Goal: Information Seeking & Learning: Learn about a topic

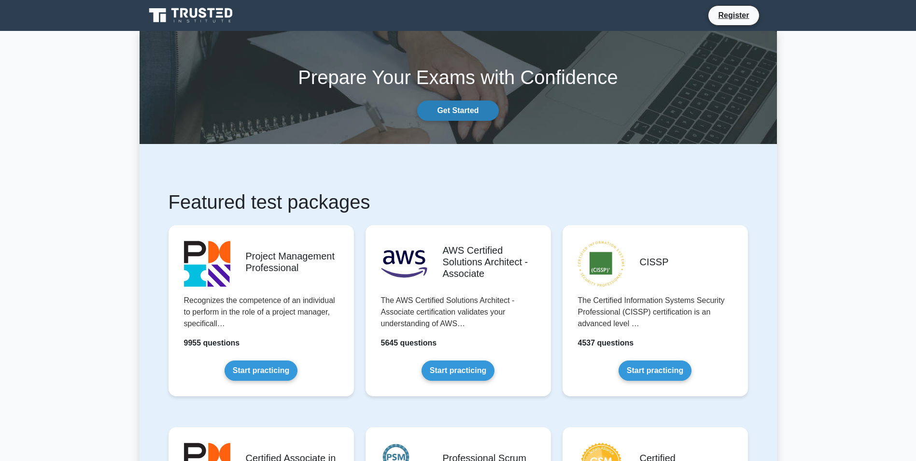
click at [481, 111] on link "Get Started" at bounding box center [457, 110] width 81 height 20
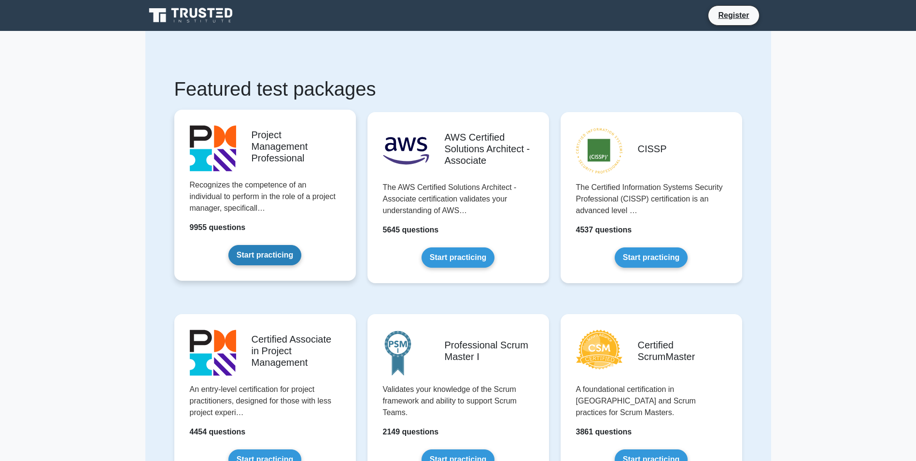
click at [291, 263] on link "Start practicing" at bounding box center [264, 255] width 73 height 20
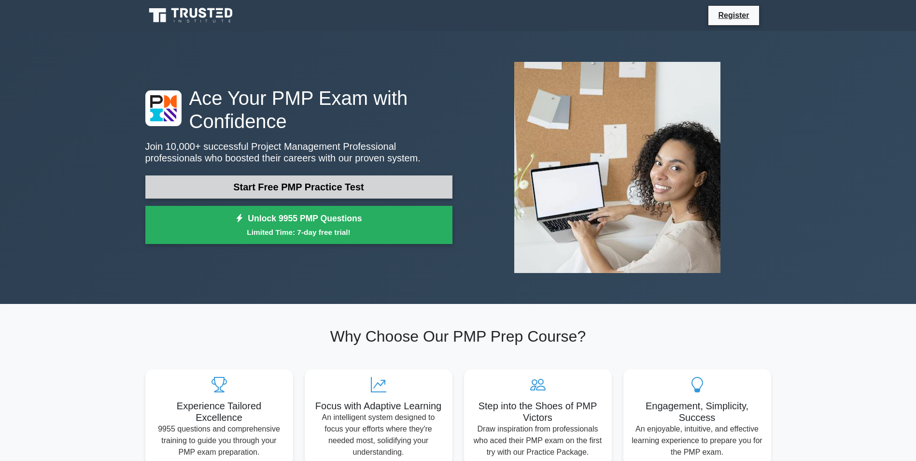
click at [367, 190] on link "Start Free PMP Practice Test" at bounding box center [298, 186] width 307 height 23
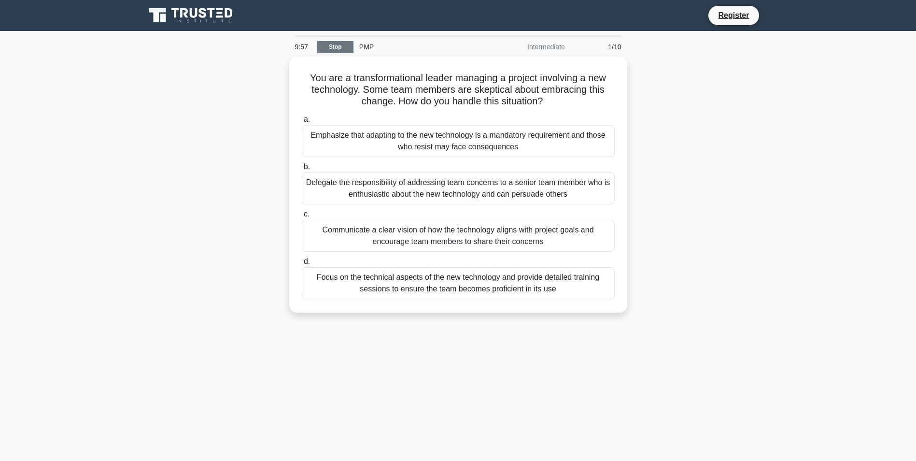
click at [337, 47] on link "Stop" at bounding box center [335, 47] width 36 height 12
click at [338, 44] on link "Stop" at bounding box center [335, 47] width 36 height 12
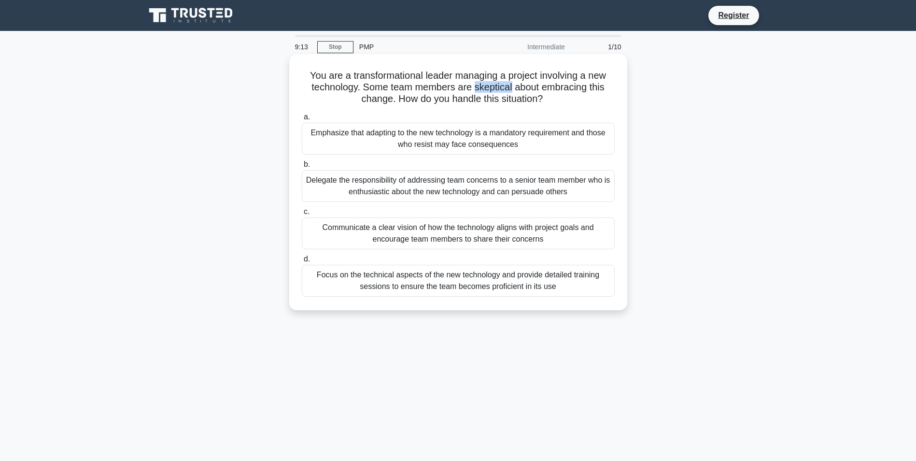
drag, startPoint x: 474, startPoint y: 85, endPoint x: 513, endPoint y: 89, distance: 38.8
click at [513, 89] on h5 "You are a transformational leader managing a project involving a new technology…" at bounding box center [458, 88] width 315 height 36
copy h5 "skeptical"
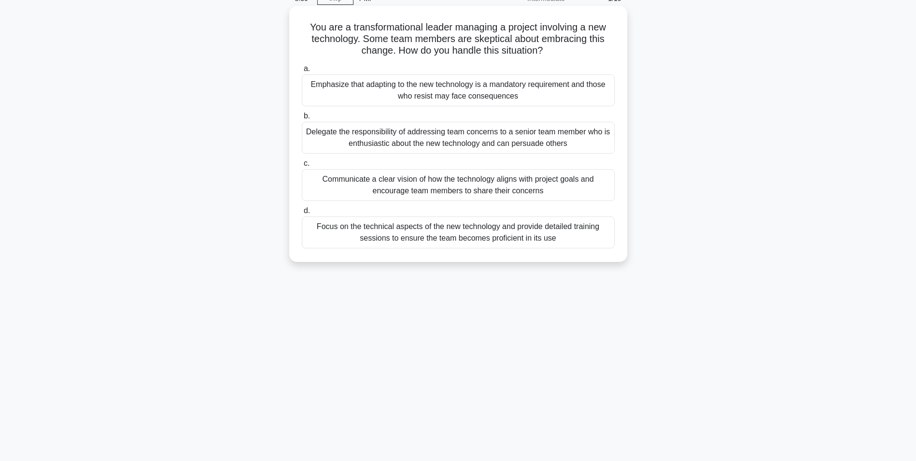
click at [430, 189] on div "Communicate a clear vision of how the technology aligns with project goals and …" at bounding box center [458, 185] width 313 height 32
click at [302, 167] on input "c. Communicate a clear vision of how the technology aligns with project goals a…" at bounding box center [302, 163] width 0 height 6
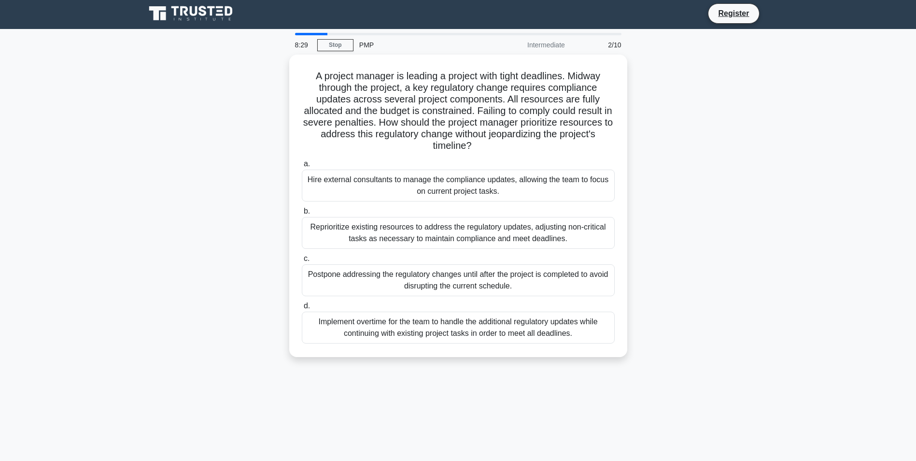
scroll to position [0, 0]
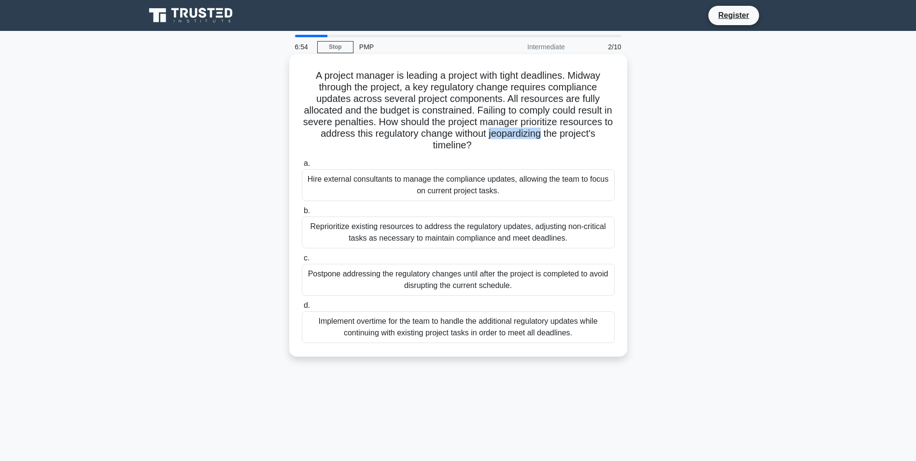
drag, startPoint x: 548, startPoint y: 137, endPoint x: 591, endPoint y: 131, distance: 43.8
click at [591, 131] on h5 "A project manager is leading a project with tight deadlines. Midway through the…" at bounding box center [458, 111] width 315 height 82
copy h5 "jeopardizing"
click at [406, 333] on div "Implement overtime for the team to handle the additional regulatory updates whi…" at bounding box center [458, 327] width 313 height 32
click at [302, 309] on input "d. Implement overtime for the team to handle the additional regulatory updates …" at bounding box center [302, 305] width 0 height 6
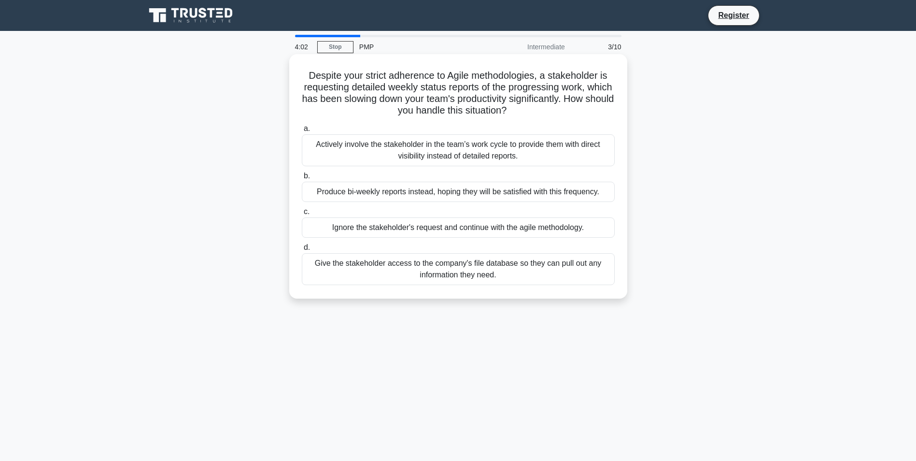
click at [454, 191] on div "Produce bi-weekly reports instead, hoping they will be satisfied with this freq…" at bounding box center [458, 192] width 313 height 20
click at [302, 179] on input "b. Produce bi-weekly reports instead, hoping they will be satisfied with this f…" at bounding box center [302, 176] width 0 height 6
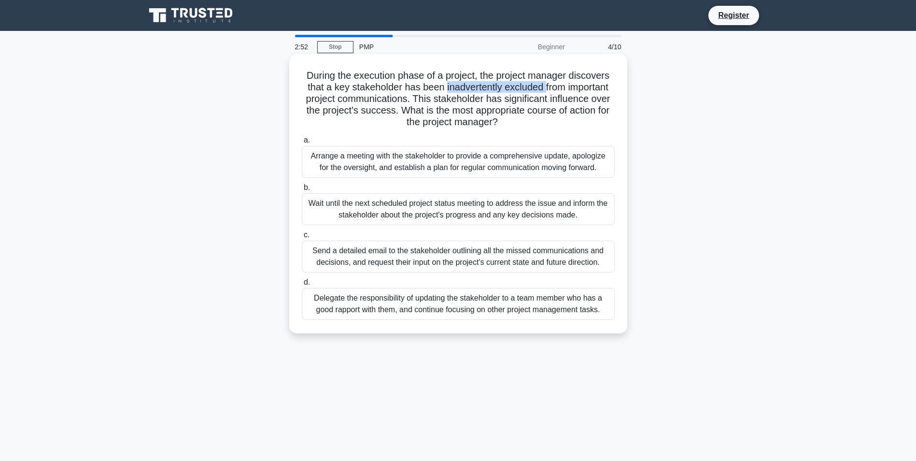
drag, startPoint x: 444, startPoint y: 89, endPoint x: 546, endPoint y: 91, distance: 101.4
click at [546, 91] on h5 "During the execution phase of a project, the project manager discovers that a k…" at bounding box center [458, 99] width 315 height 59
copy h5 "inadvertently excluded"
click at [481, 311] on div "Delegate the responsibility of updating the stakeholder to a team member who ha…" at bounding box center [458, 304] width 313 height 32
click at [302, 285] on input "d. Delegate the responsibility of updating the stakeholder to a team member who…" at bounding box center [302, 282] width 0 height 6
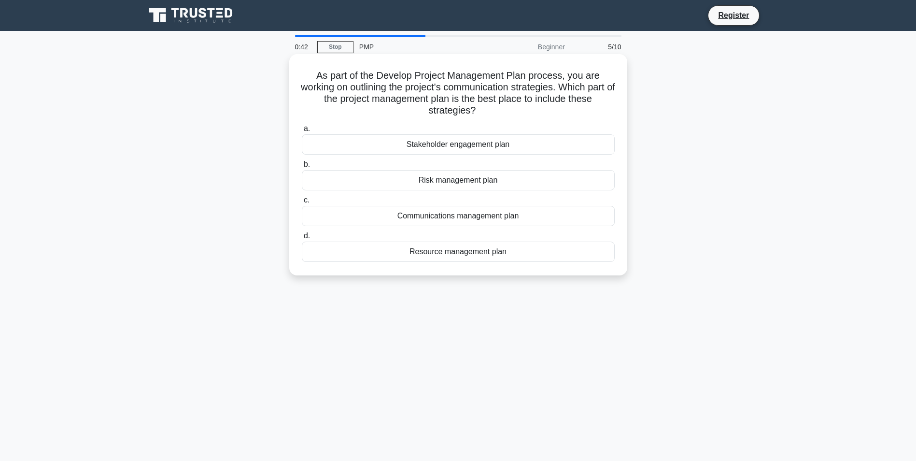
click at [502, 219] on div "Communications management plan" at bounding box center [458, 216] width 313 height 20
click at [302, 203] on input "c. Communications management plan" at bounding box center [302, 200] width 0 height 6
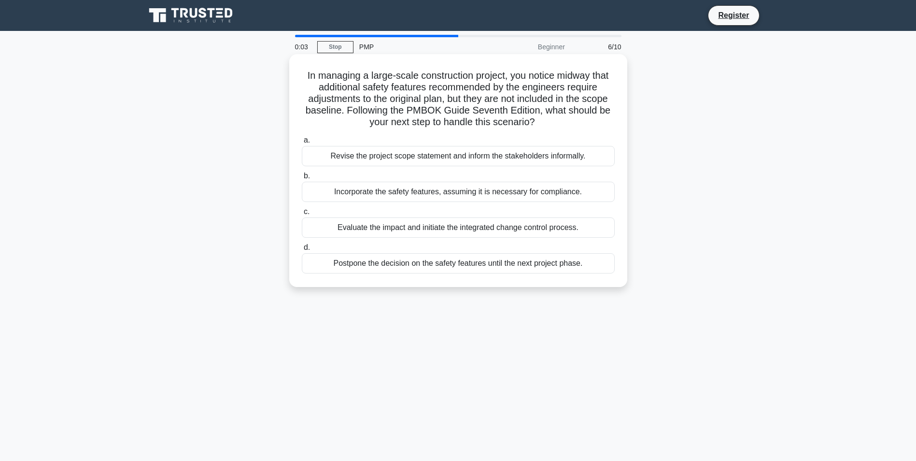
click at [427, 266] on div "Postpone the decision on the safety features until the next project phase." at bounding box center [458, 263] width 313 height 20
click at [302, 251] on input "d. Postpone the decision on the safety features until the next project phase." at bounding box center [302, 247] width 0 height 6
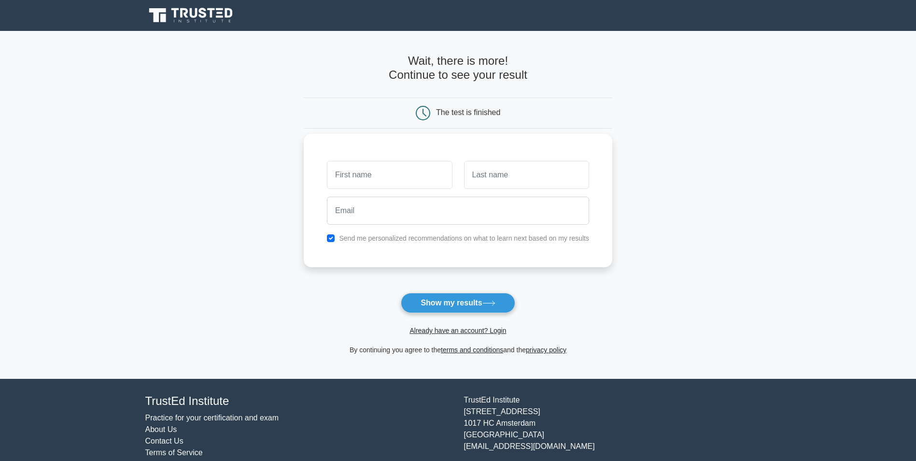
click at [386, 181] on input "text" at bounding box center [389, 175] width 125 height 28
type input "ل"
type input "[PERSON_NAME]"
click at [553, 161] on input "text" at bounding box center [526, 175] width 125 height 28
type input "A"
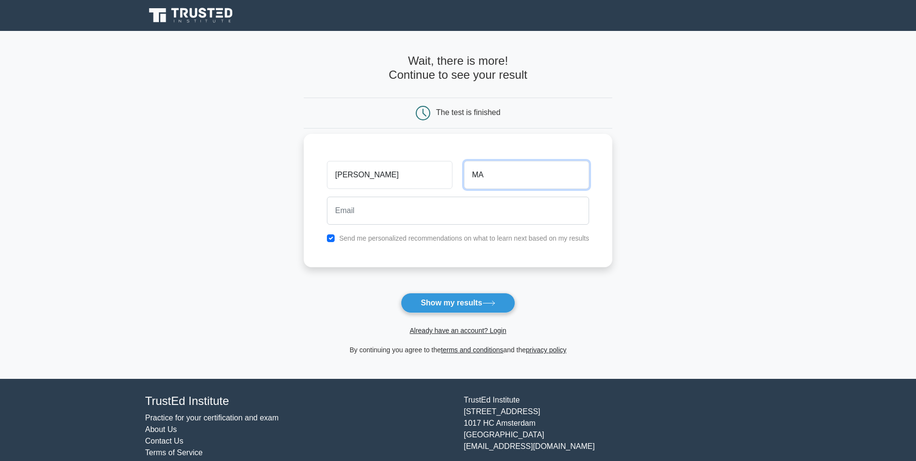
type input "M"
type input "ALOGILI"
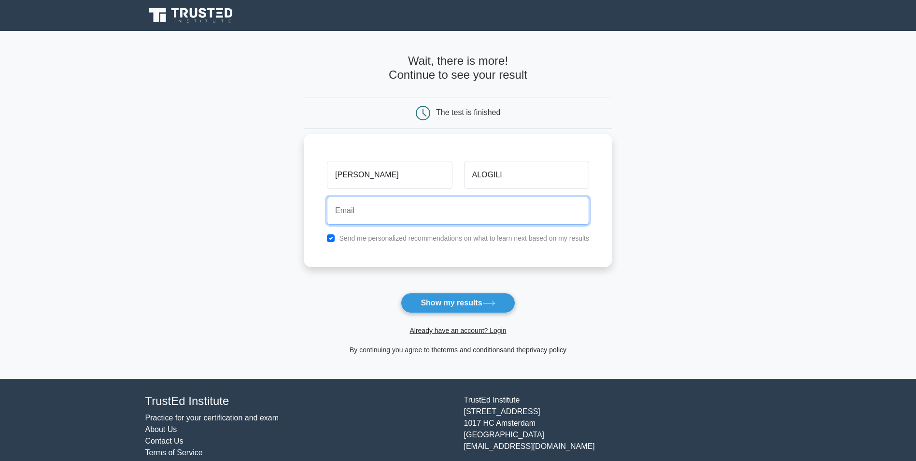
click at [467, 212] on input "email" at bounding box center [458, 211] width 262 height 28
type input "BASSAM.ENG25@GMAIL.COM"
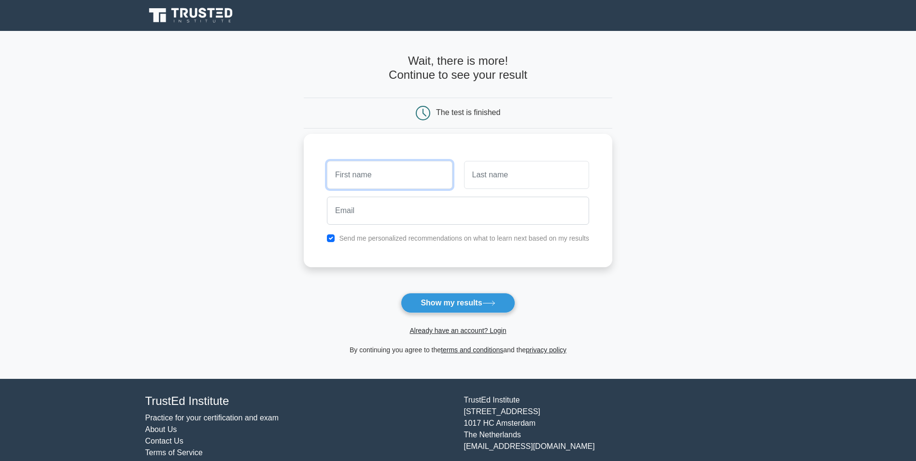
click at [386, 183] on input "text" at bounding box center [389, 175] width 125 height 28
type input "BASSAM"
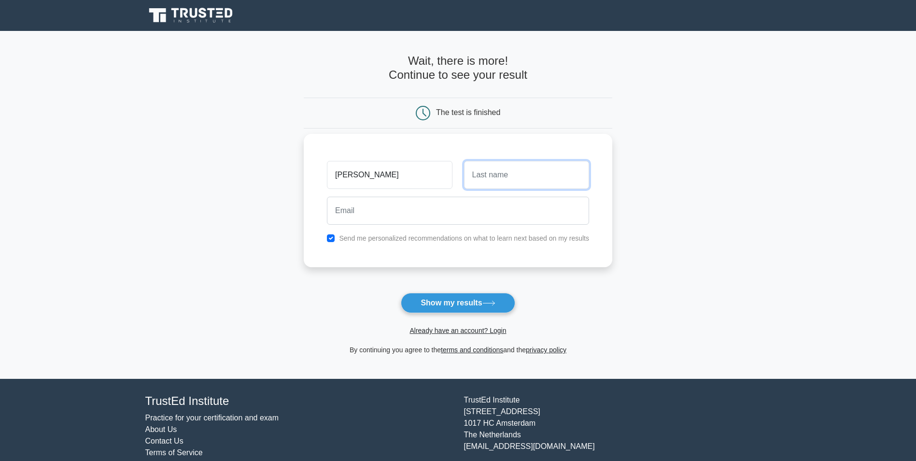
click at [503, 176] on input "text" at bounding box center [526, 175] width 125 height 28
type input "MAHDI"
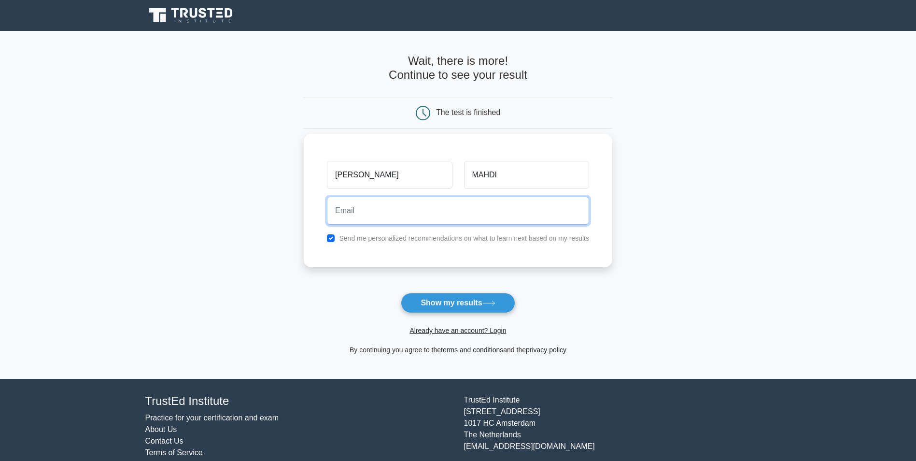
drag, startPoint x: 442, startPoint y: 209, endPoint x: 436, endPoint y: 210, distance: 6.9
click at [442, 209] on input "email" at bounding box center [458, 211] width 262 height 28
type input "BASSAM.ENG25@GMAIL.COM"
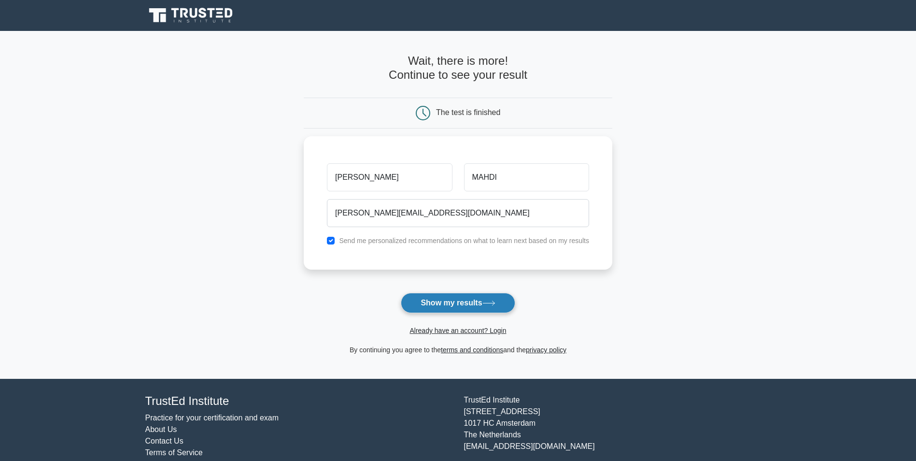
click at [473, 303] on button "Show my results" at bounding box center [458, 303] width 114 height 20
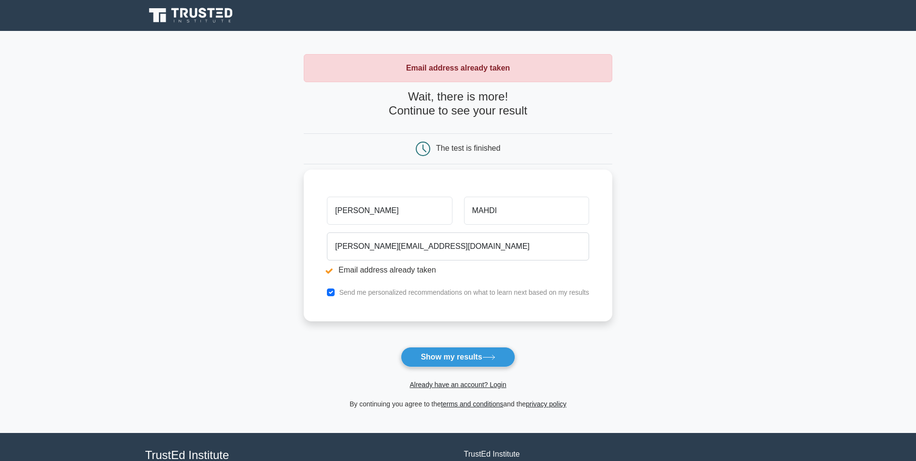
click at [407, 216] on input "BASSAM" at bounding box center [389, 211] width 125 height 28
click at [459, 390] on span "Already have an account? Login" at bounding box center [458, 385] width 301 height 12
click at [459, 386] on link "Already have an account? Login" at bounding box center [458, 385] width 97 height 8
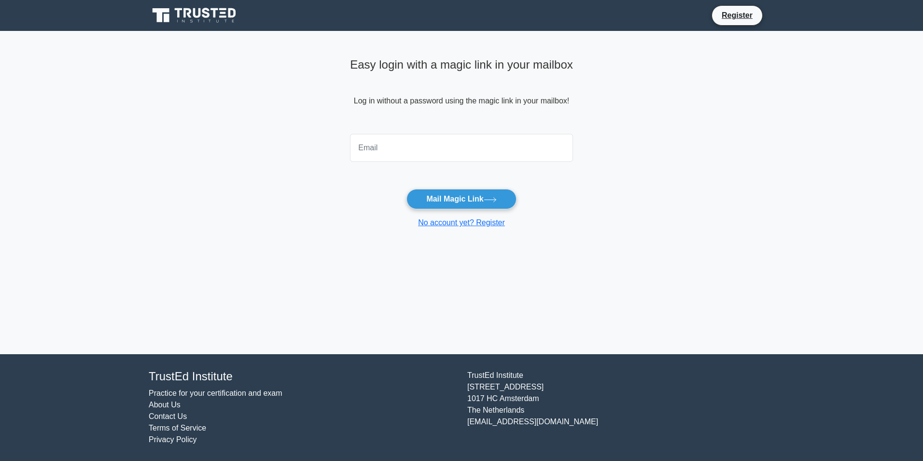
click at [415, 140] on input "email" at bounding box center [461, 148] width 223 height 28
type input "BASSAM.ENG25@GMAIL.COM"
click at [472, 205] on button "Mail Magic Link" at bounding box center [462, 199] width 110 height 20
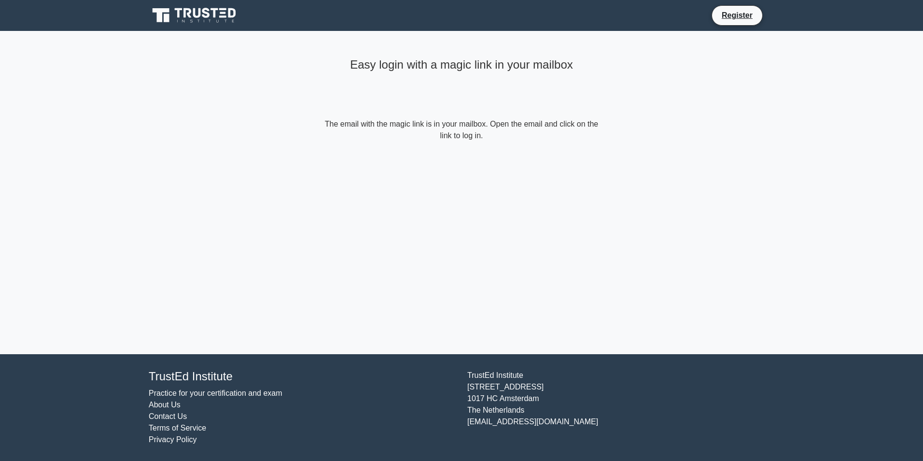
click at [236, 19] on icon at bounding box center [195, 15] width 93 height 18
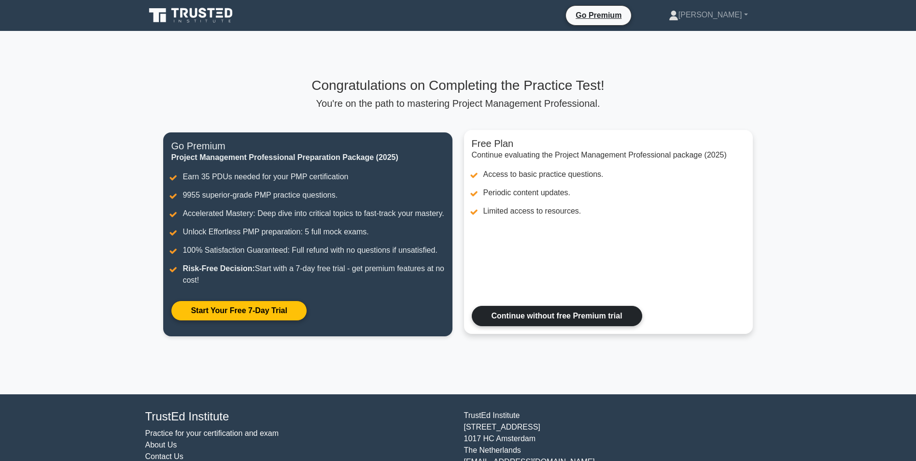
click at [553, 326] on link "Continue without free Premium trial" at bounding box center [557, 316] width 170 height 20
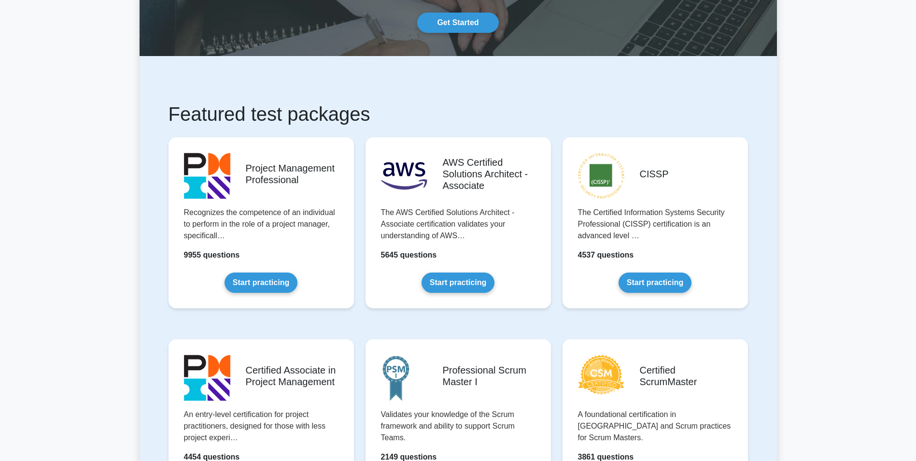
scroll to position [145, 0]
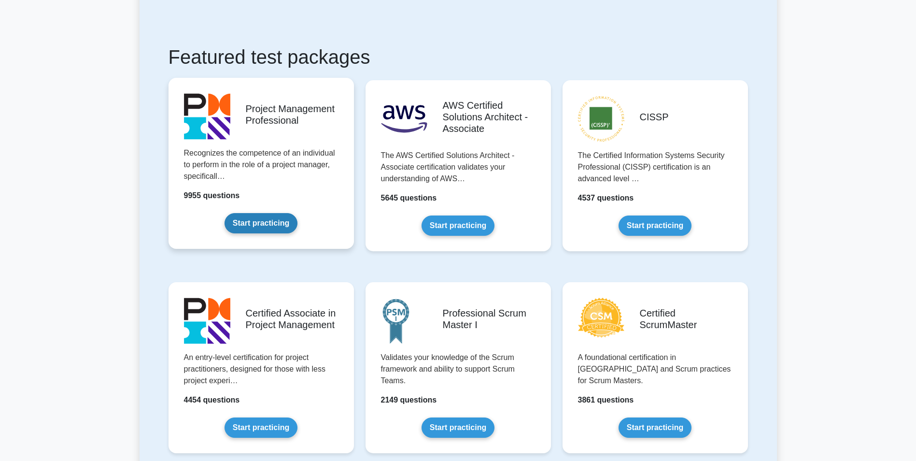
click at [274, 213] on link "Start practicing" at bounding box center [261, 223] width 73 height 20
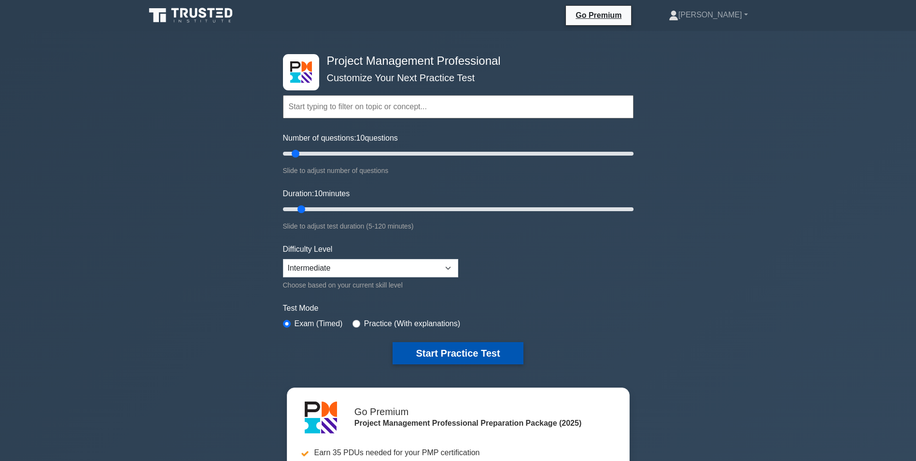
click at [424, 350] on button "Start Practice Test" at bounding box center [458, 353] width 130 height 22
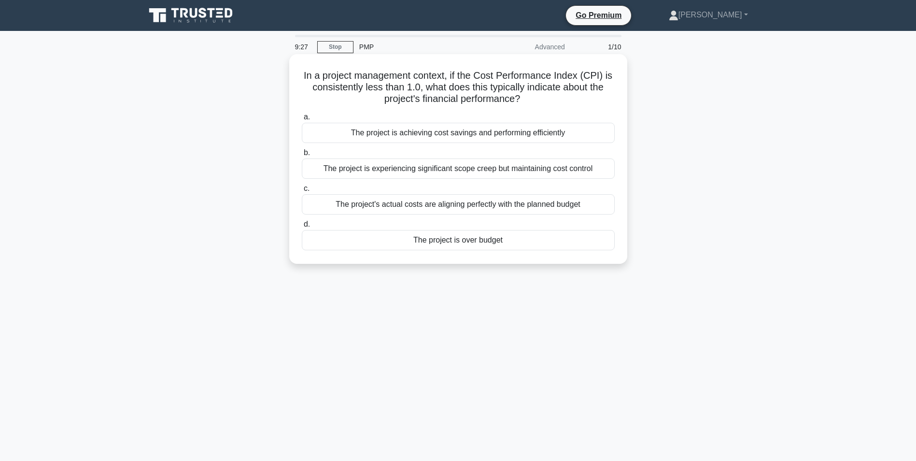
click at [495, 244] on div "The project is over budget" at bounding box center [458, 240] width 313 height 20
click at [302, 227] on input "d. The project is over budget" at bounding box center [302, 224] width 0 height 6
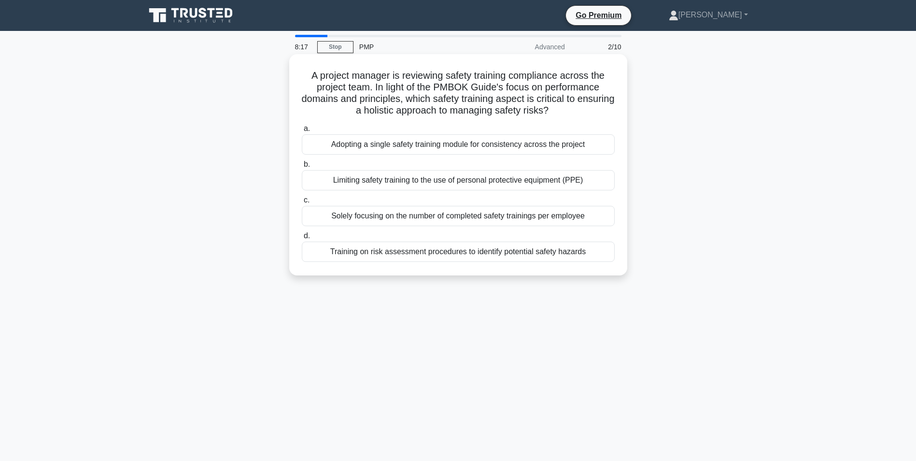
click at [462, 182] on div "Limiting safety training to the use of personal protective equipment (PPE)" at bounding box center [458, 180] width 313 height 20
click at [302, 168] on input "b. Limiting safety training to the use of personal protective equipment (PPE)" at bounding box center [302, 164] width 0 height 6
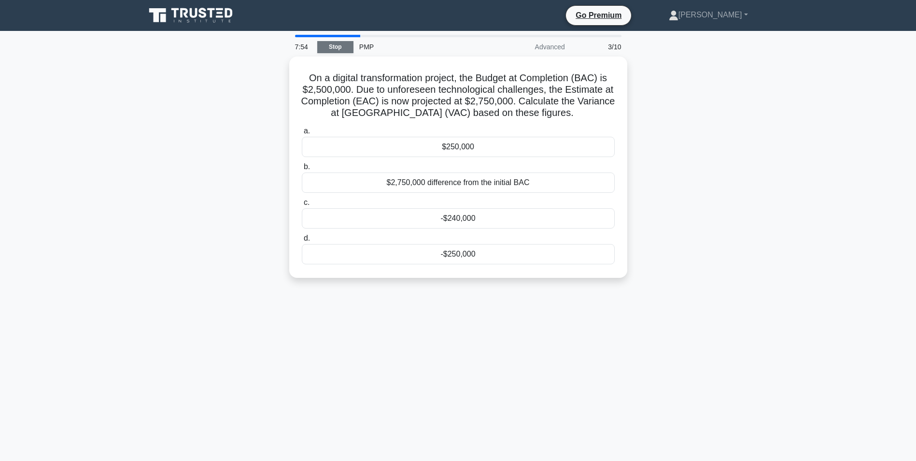
click at [337, 45] on link "Stop" at bounding box center [335, 47] width 36 height 12
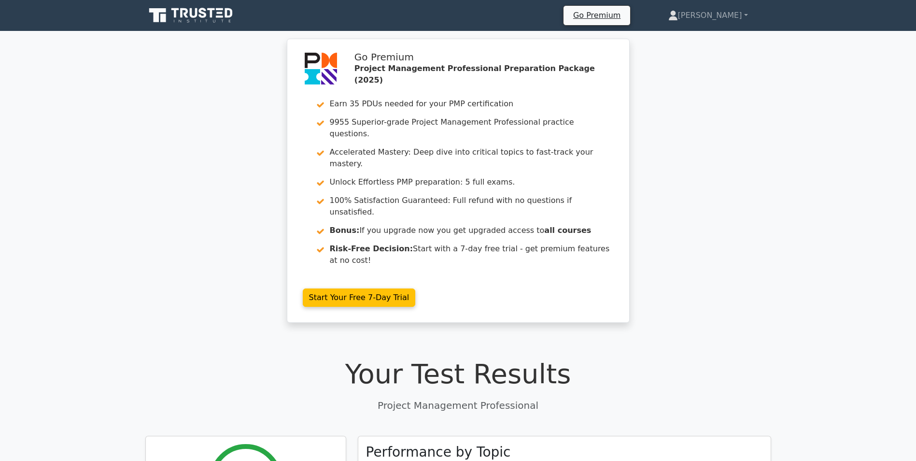
click at [184, 17] on icon at bounding box center [191, 15] width 93 height 18
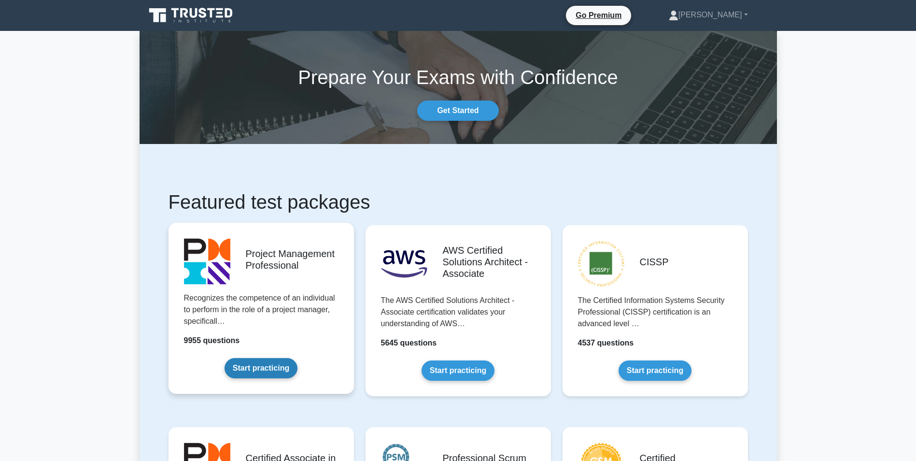
click at [269, 372] on link "Start practicing" at bounding box center [261, 368] width 73 height 20
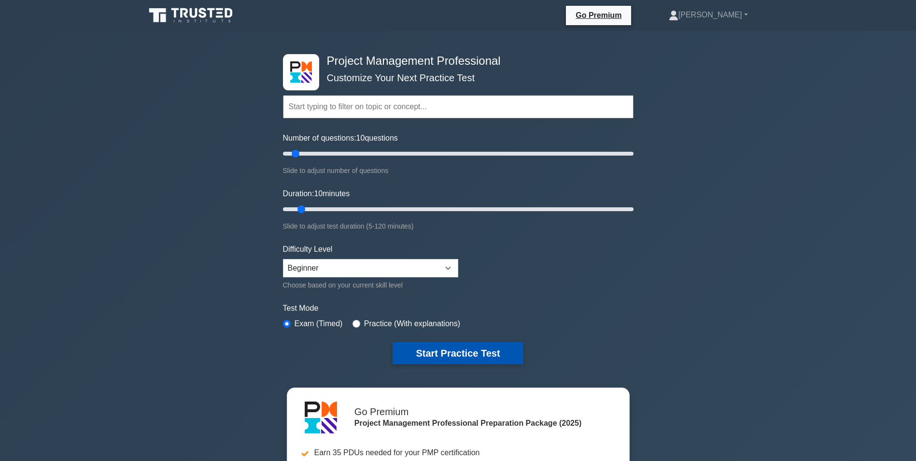
click at [481, 361] on button "Start Practice Test" at bounding box center [458, 353] width 130 height 22
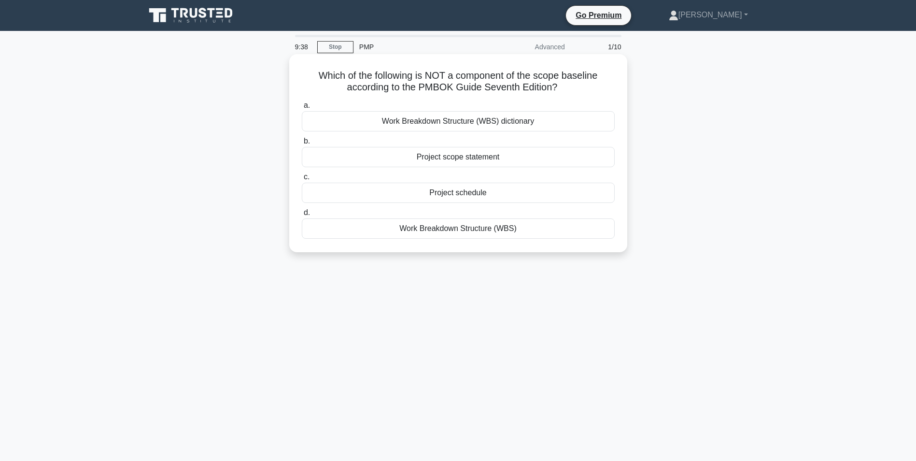
click at [459, 125] on div "Work Breakdown Structure (WBS) dictionary" at bounding box center [458, 121] width 313 height 20
click at [302, 109] on input "a. Work Breakdown Structure (WBS) dictionary" at bounding box center [302, 105] width 0 height 6
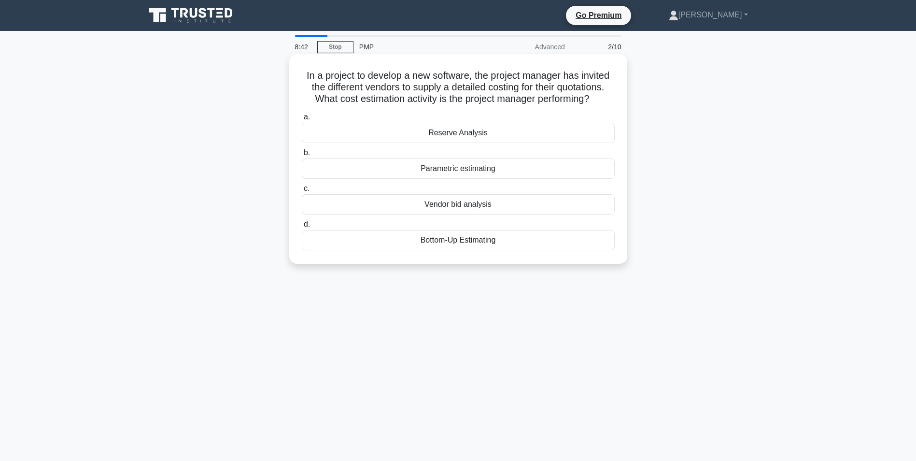
click at [455, 244] on div "Bottom-Up Estimating" at bounding box center [458, 240] width 313 height 20
click at [302, 227] on input "d. Bottom-Up Estimating" at bounding box center [302, 224] width 0 height 6
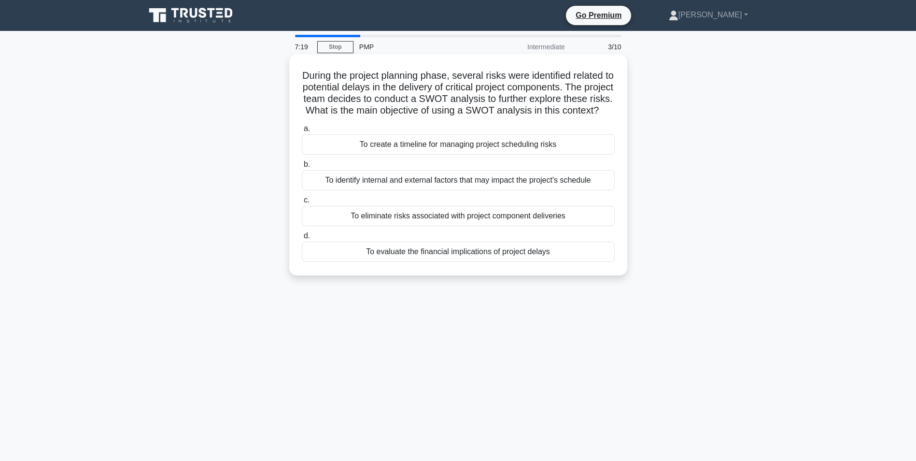
click at [454, 262] on div "To evaluate the financial implications of project delays" at bounding box center [458, 251] width 313 height 20
click at [302, 239] on input "d. To evaluate the financial implications of project delays" at bounding box center [302, 236] width 0 height 6
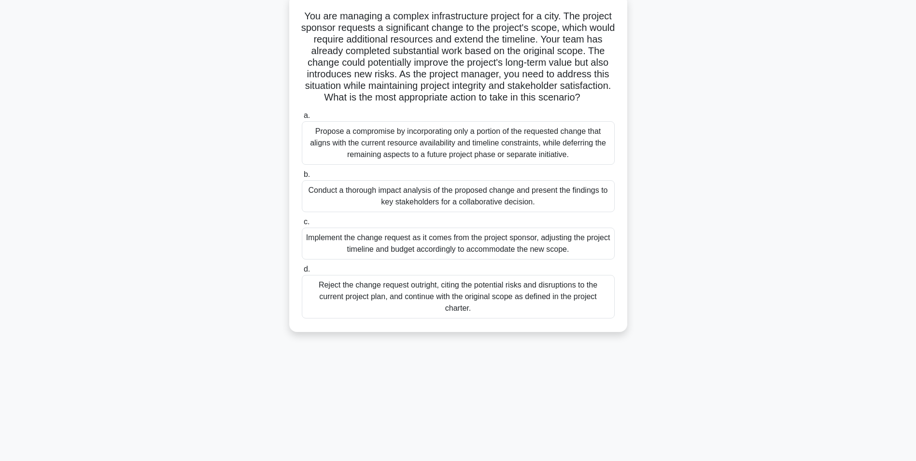
scroll to position [61, 0]
drag, startPoint x: 351, startPoint y: 142, endPoint x: 452, endPoint y: 143, distance: 100.9
click at [452, 143] on div "Propose a compromise by incorporating only a portion of the requested change th…" at bounding box center [458, 141] width 313 height 43
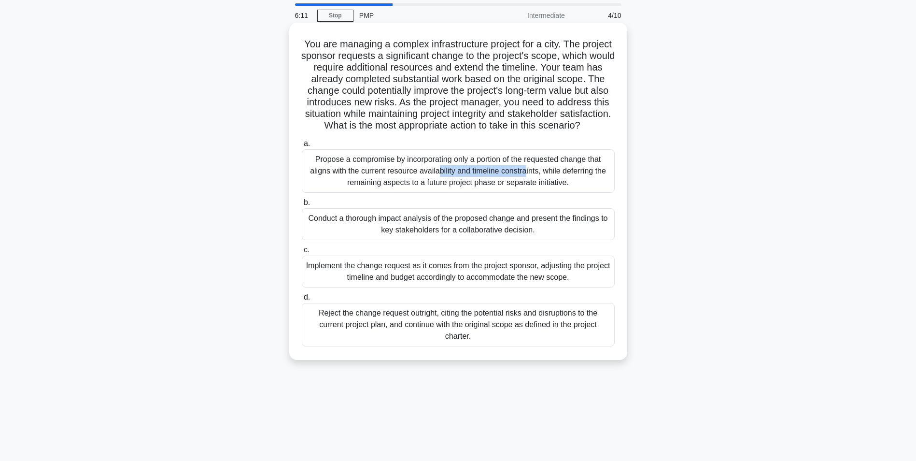
scroll to position [0, 0]
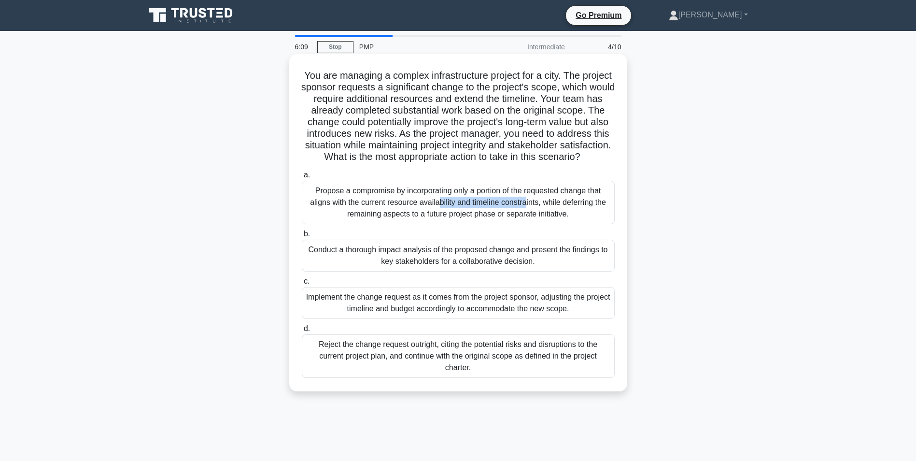
copy div "compromise by incorporating"
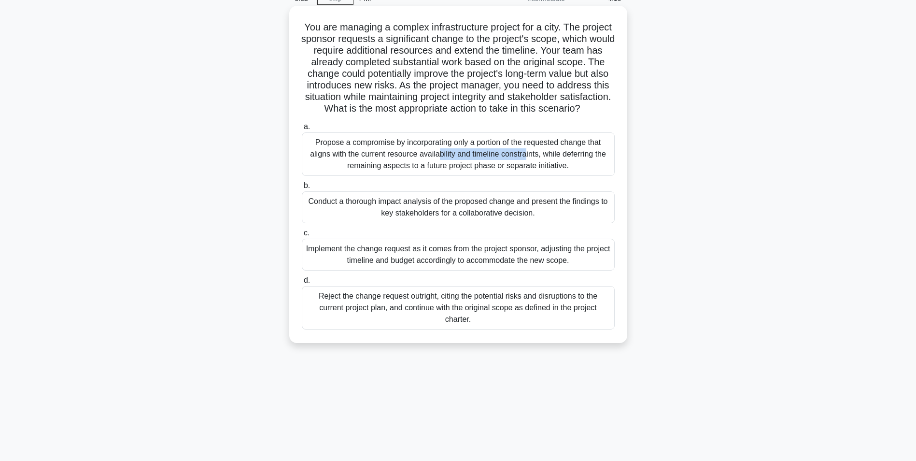
scroll to position [61, 0]
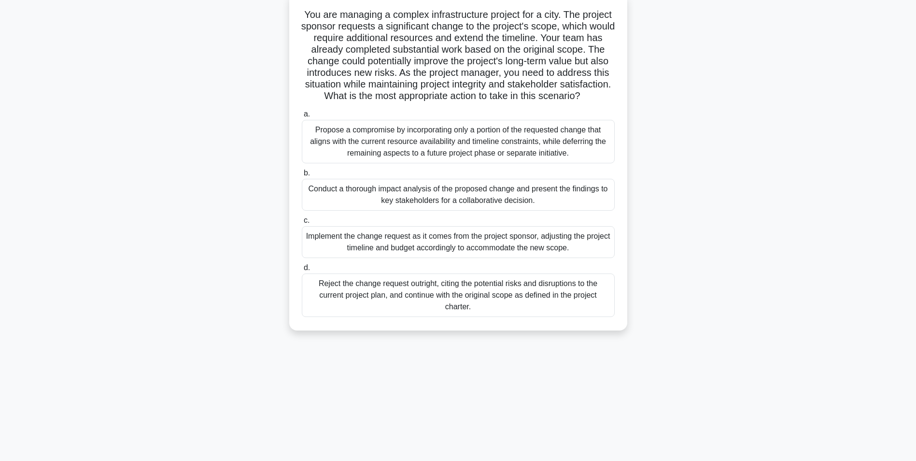
click at [358, 206] on div "Conduct a thorough impact analysis of the proposed change and present the findi…" at bounding box center [458, 195] width 313 height 32
click at [302, 176] on input "b. Conduct a thorough impact analysis of the proposed change and present the fi…" at bounding box center [302, 173] width 0 height 6
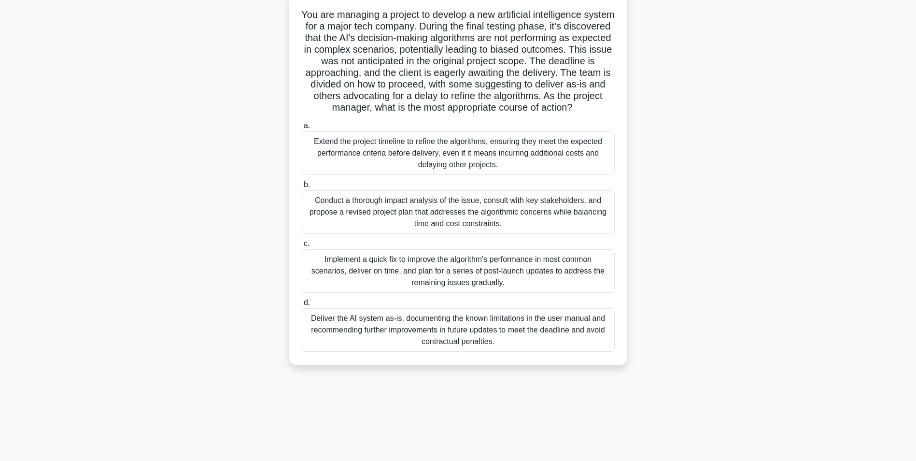
click at [455, 288] on div "Implement a quick fix to improve the algorithm's performance in most common sce…" at bounding box center [458, 270] width 313 height 43
click at [302, 247] on input "c. Implement a quick fix to improve the algorithm's performance in most common …" at bounding box center [302, 244] width 0 height 6
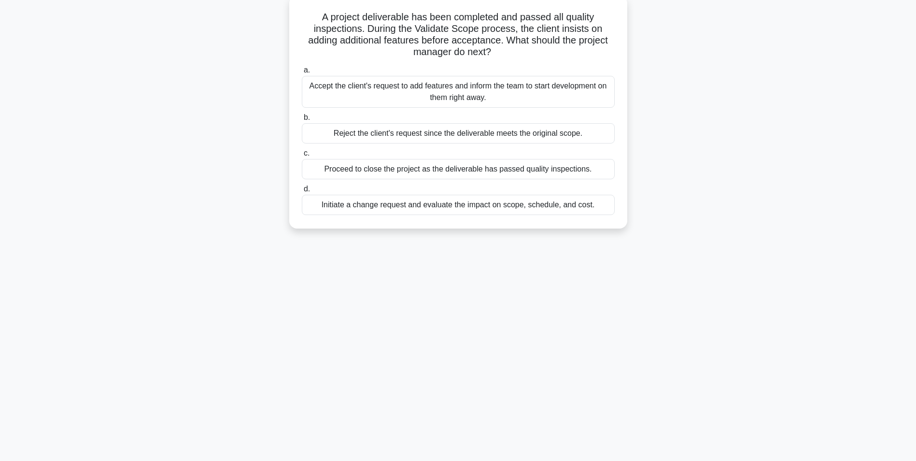
scroll to position [0, 0]
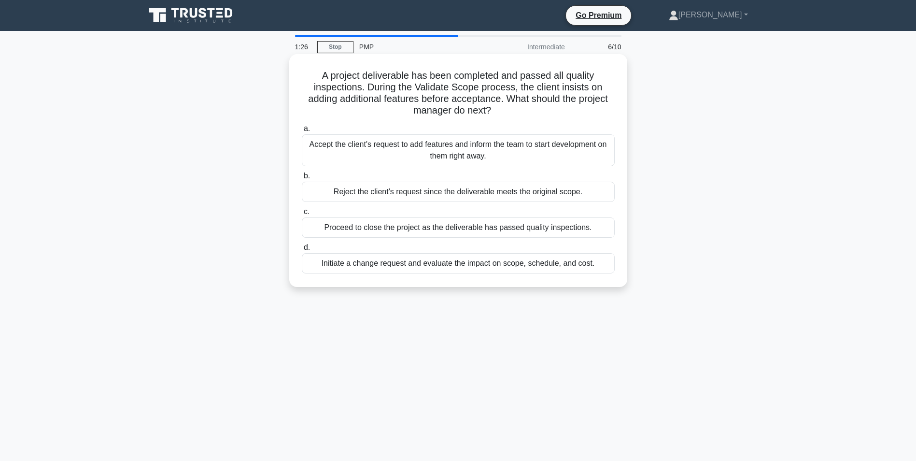
click at [465, 263] on div "Initiate a change request and evaluate the impact on scope, schedule, and cost." at bounding box center [458, 263] width 313 height 20
click at [302, 251] on input "d. Initiate a change request and evaluate the impact on scope, schedule, and co…" at bounding box center [302, 247] width 0 height 6
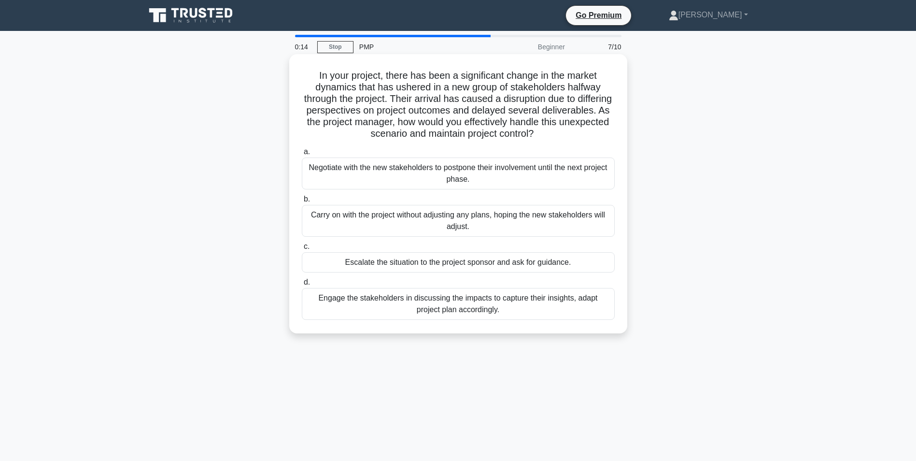
click at [487, 302] on div "Engage the stakeholders in discussing the impacts to capture their insights, ad…" at bounding box center [458, 304] width 313 height 32
click at [302, 285] on input "d. Engage the stakeholders in discussing the impacts to capture their insights,…" at bounding box center [302, 282] width 0 height 6
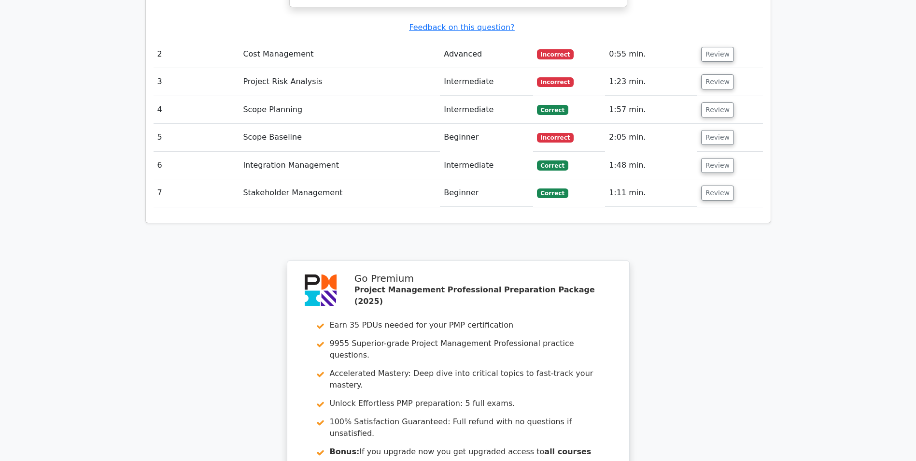
scroll to position [1256, 0]
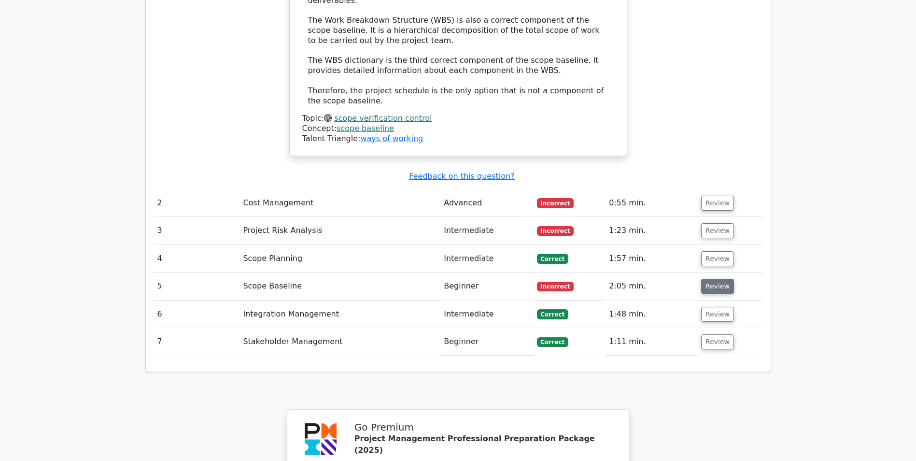
click at [718, 279] on button "Review" at bounding box center [717, 286] width 33 height 15
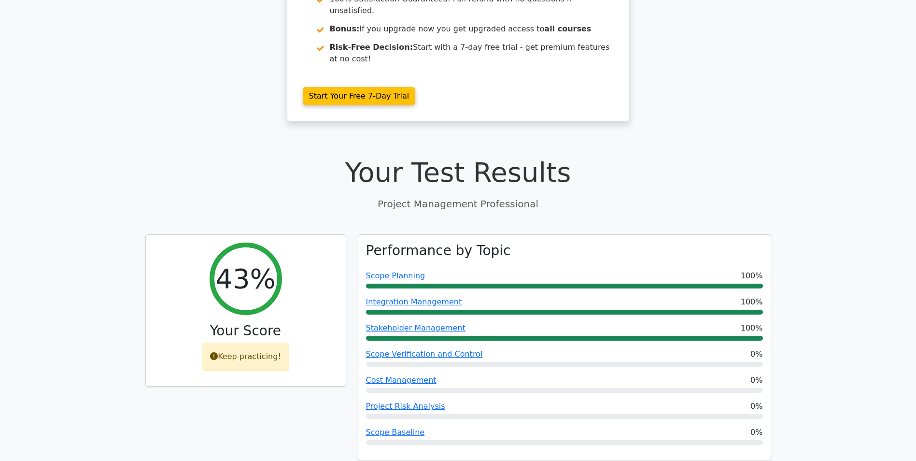
scroll to position [0, 0]
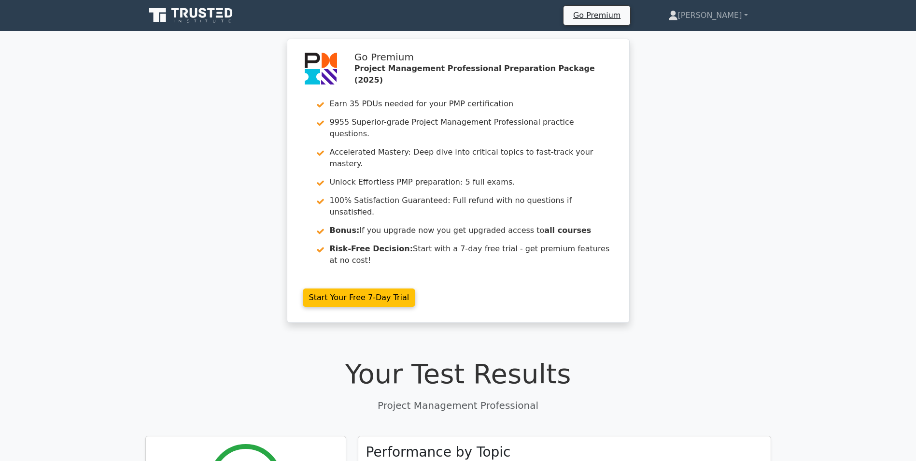
click at [202, 19] on icon at bounding box center [191, 15] width 93 height 18
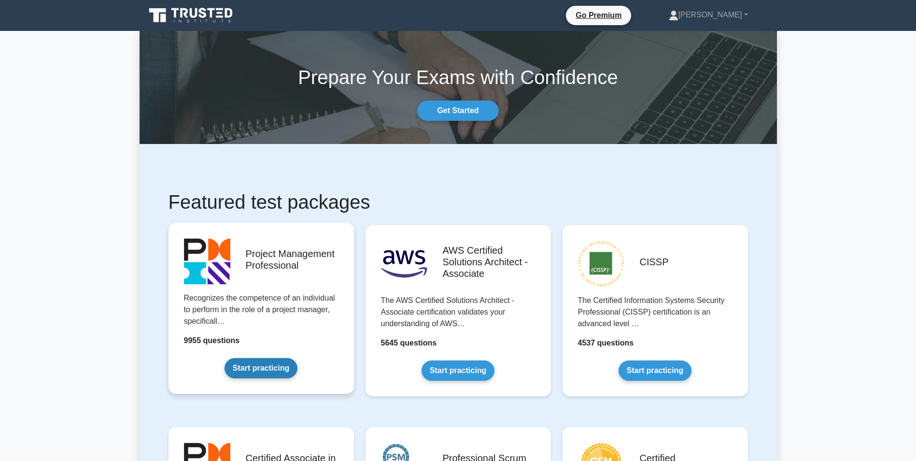
click at [265, 366] on link "Start practicing" at bounding box center [261, 368] width 73 height 20
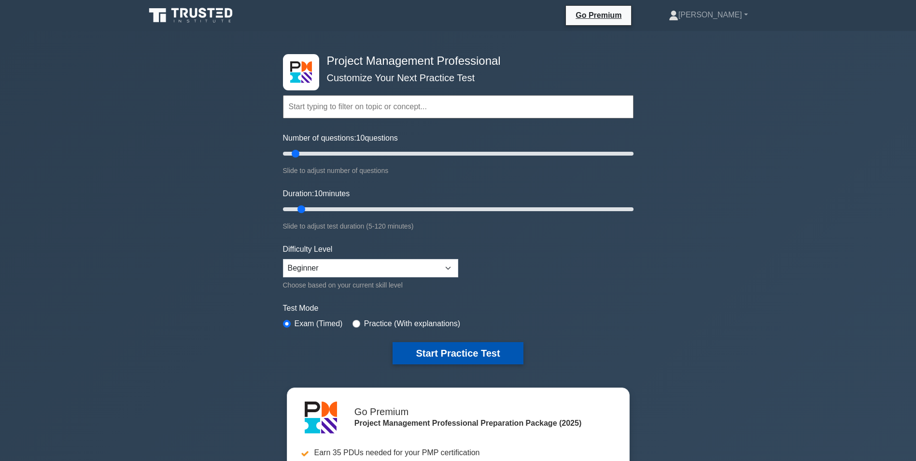
click at [436, 354] on button "Start Practice Test" at bounding box center [458, 353] width 130 height 22
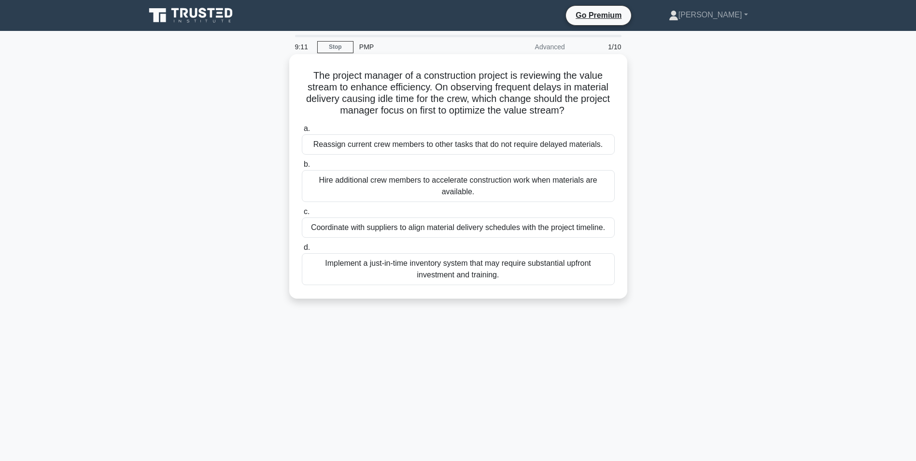
click at [396, 228] on div "Coordinate with suppliers to align material delivery schedules with the project…" at bounding box center [458, 227] width 313 height 20
click at [302, 215] on input "c. Coordinate with suppliers to align material delivery schedules with the proj…" at bounding box center [302, 212] width 0 height 6
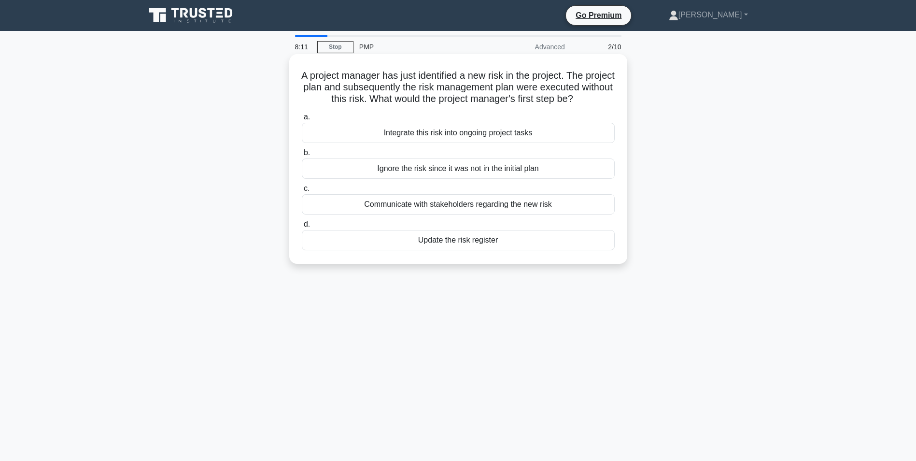
click at [436, 214] on div "Communicate with stakeholders regarding the new risk" at bounding box center [458, 204] width 313 height 20
click at [302, 192] on input "c. Communicate with stakeholders regarding the new risk" at bounding box center [302, 188] width 0 height 6
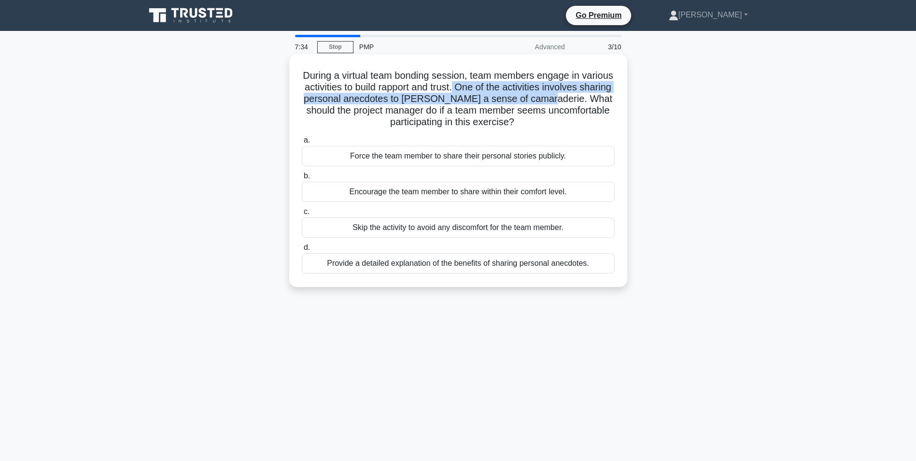
drag, startPoint x: 614, startPoint y: 100, endPoint x: 509, endPoint y: 90, distance: 105.7
click at [509, 90] on h5 "During a virtual team bonding session, team members engage in various activitie…" at bounding box center [458, 99] width 315 height 59
copy h5 "One of the activities involves sharing personal anecdotes to foster a sense of …"
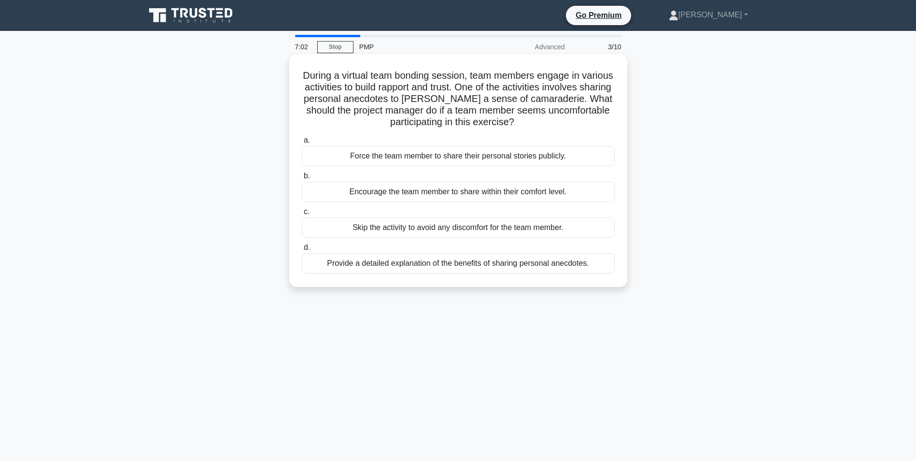
click at [435, 266] on div "Provide a detailed explanation of the benefits of sharing personal anecdotes." at bounding box center [458, 263] width 313 height 20
click at [302, 251] on input "d. Provide a detailed explanation of the benefits of sharing personal anecdotes." at bounding box center [302, 247] width 0 height 6
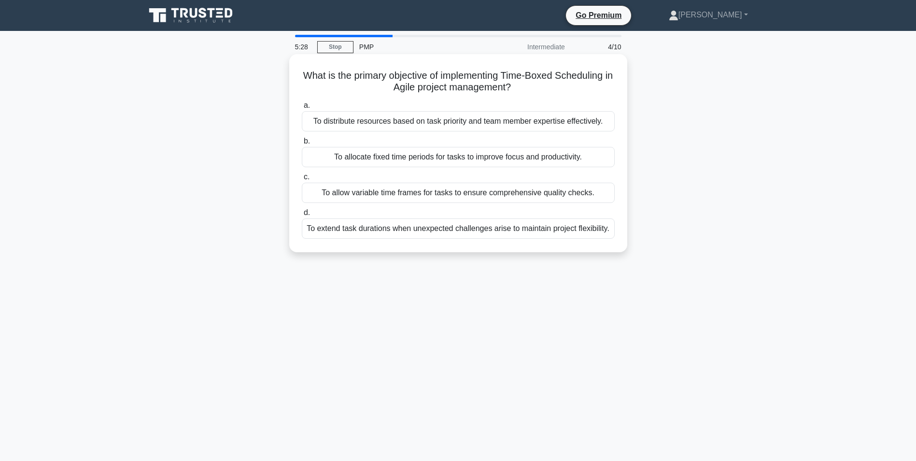
click at [491, 125] on div "To distribute resources based on task priority and team member expertise effect…" at bounding box center [458, 121] width 313 height 20
click at [302, 109] on input "a. To distribute resources based on task priority and team member expertise eff…" at bounding box center [302, 105] width 0 height 6
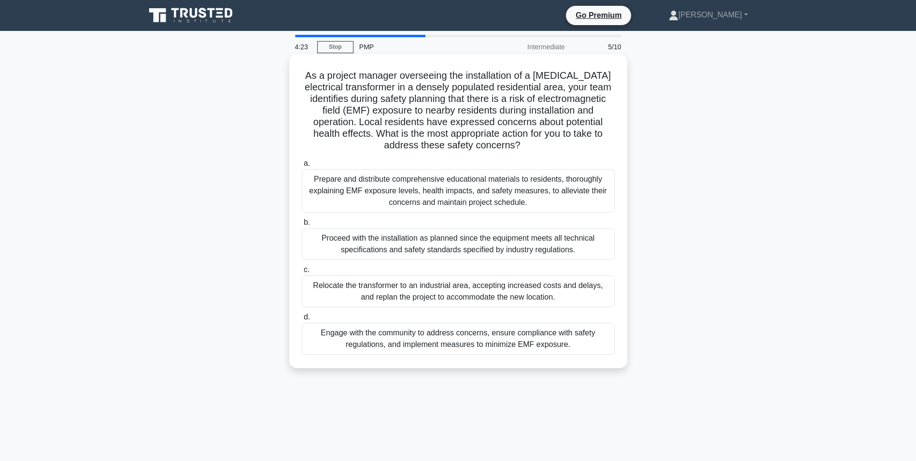
click at [408, 337] on div "Engage with the community to address concerns, ensure compliance with safety re…" at bounding box center [458, 339] width 313 height 32
click at [302, 320] on input "d. Engage with the community to address concerns, ensure compliance with safety…" at bounding box center [302, 317] width 0 height 6
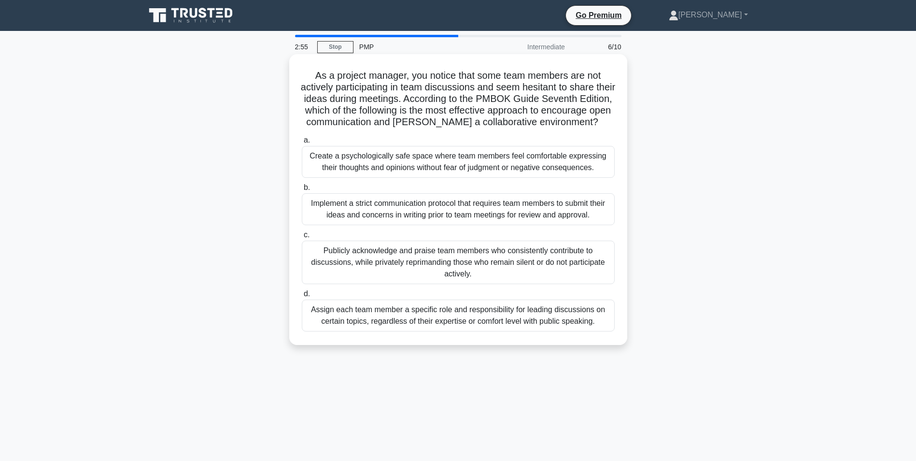
click at [380, 323] on div "Assign each team member a specific role and responsibility for leading discussi…" at bounding box center [458, 315] width 313 height 32
click at [302, 297] on input "d. Assign each team member a specific role and responsibility for leading discu…" at bounding box center [302, 294] width 0 height 6
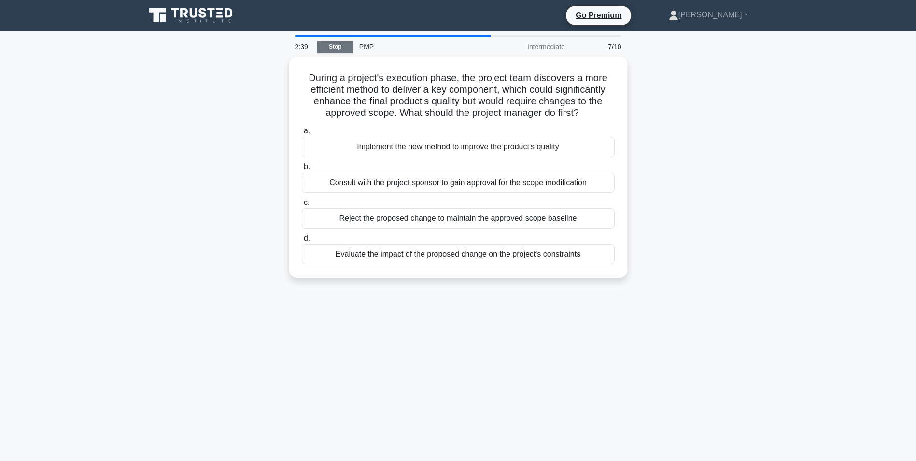
click at [342, 47] on link "Stop" at bounding box center [335, 47] width 36 height 12
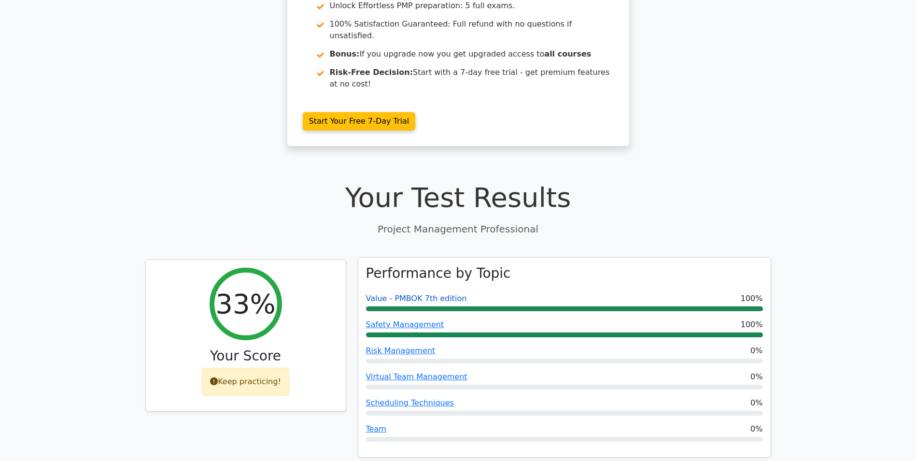
scroll to position [241, 0]
